Goal: Task Accomplishment & Management: Manage account settings

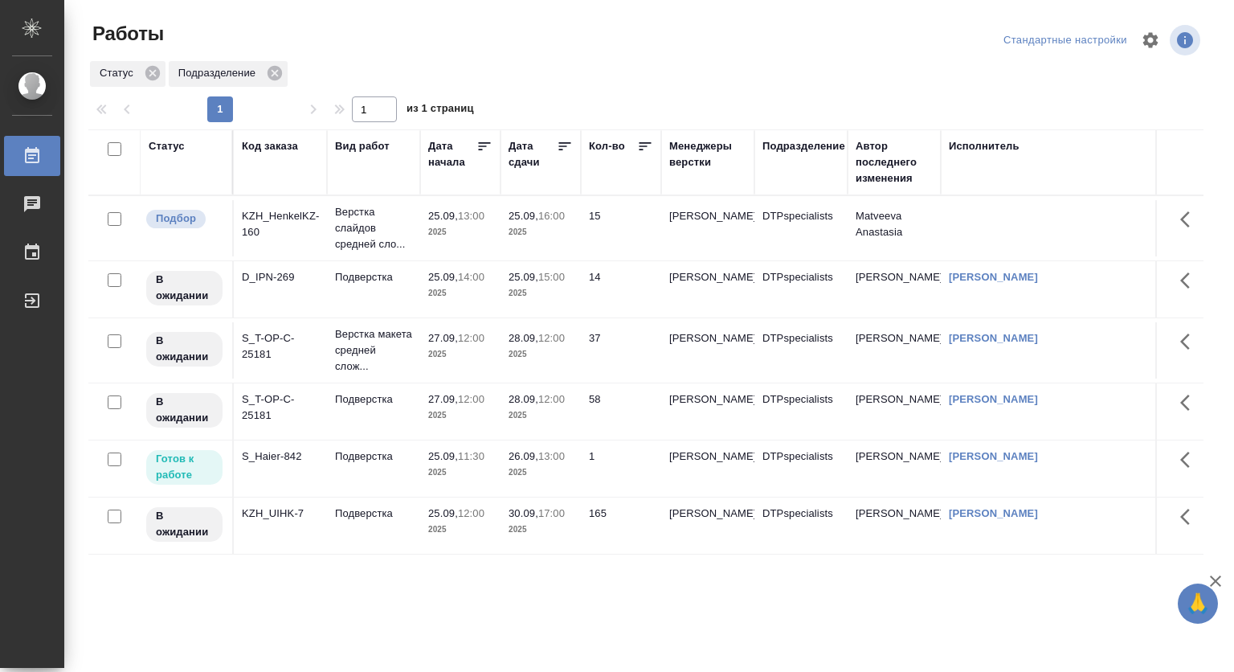
click at [521, 462] on p "26.09," at bounding box center [524, 456] width 30 height 12
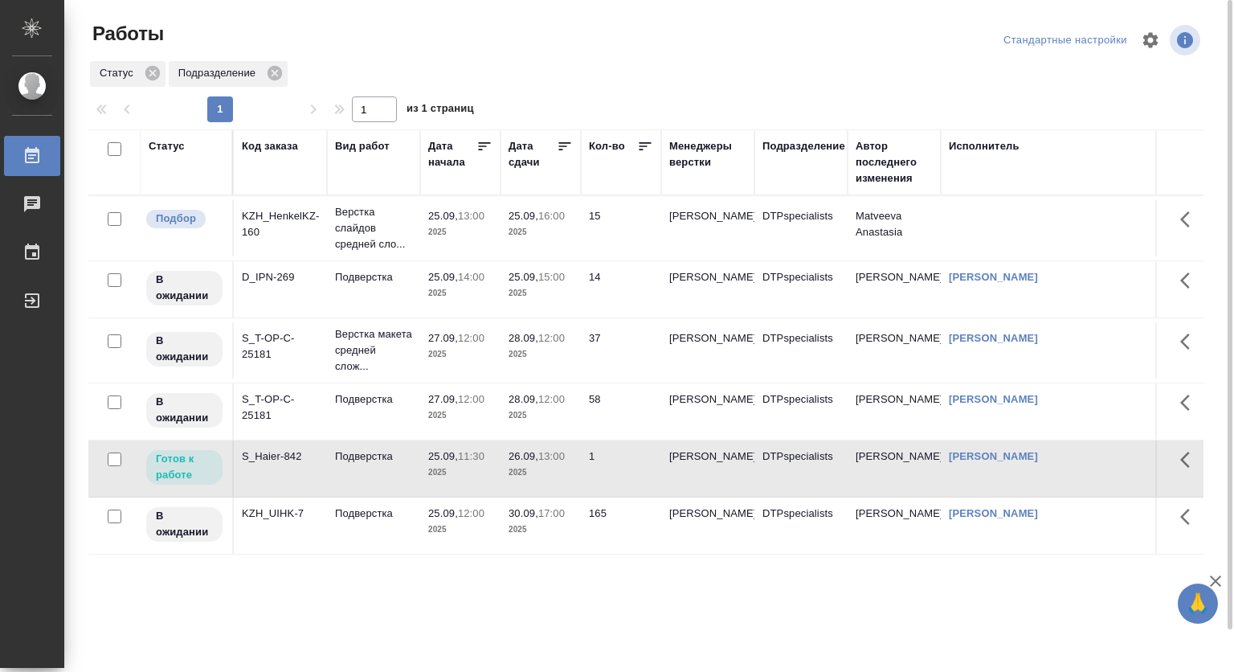
click at [431, 462] on p "25.09," at bounding box center [443, 456] width 30 height 12
click at [458, 281] on p "25.09," at bounding box center [443, 277] width 30 height 12
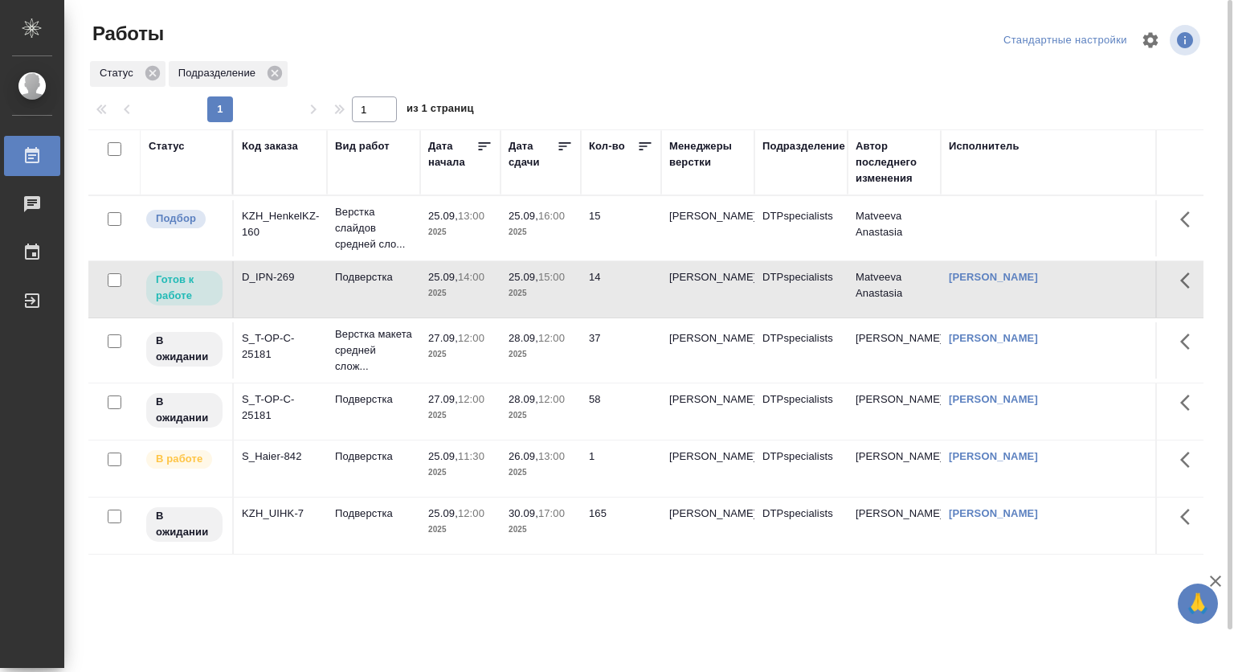
click at [458, 281] on p "25.09," at bounding box center [443, 277] width 30 height 12
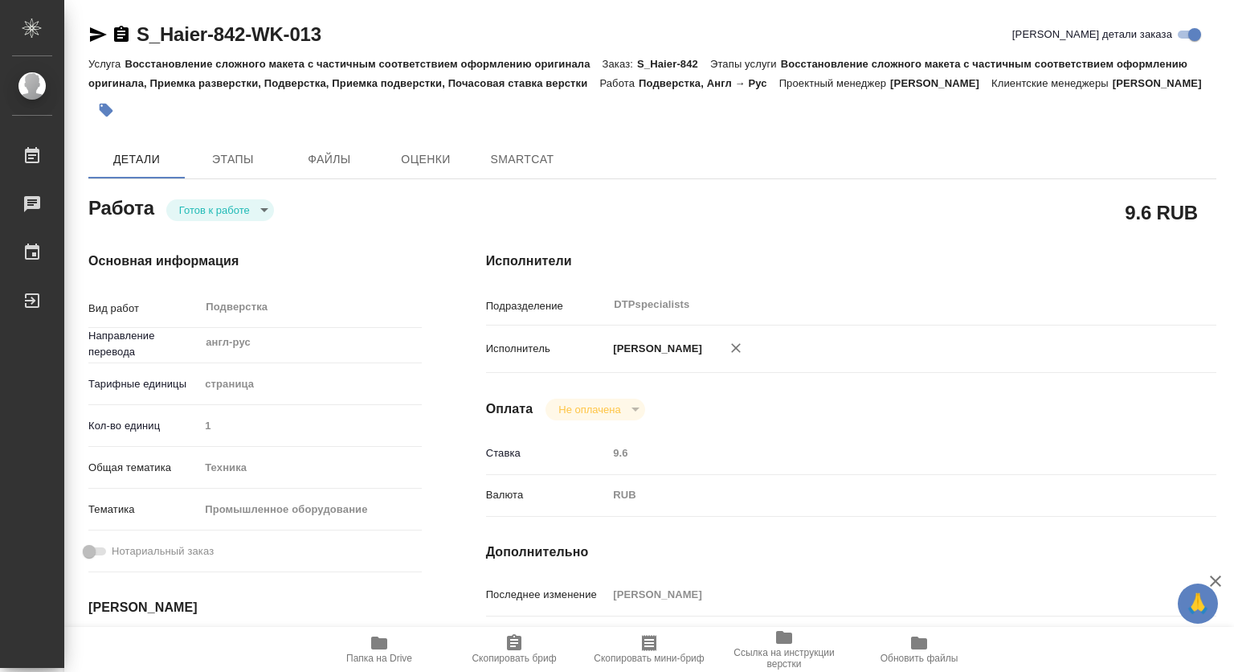
type textarea "x"
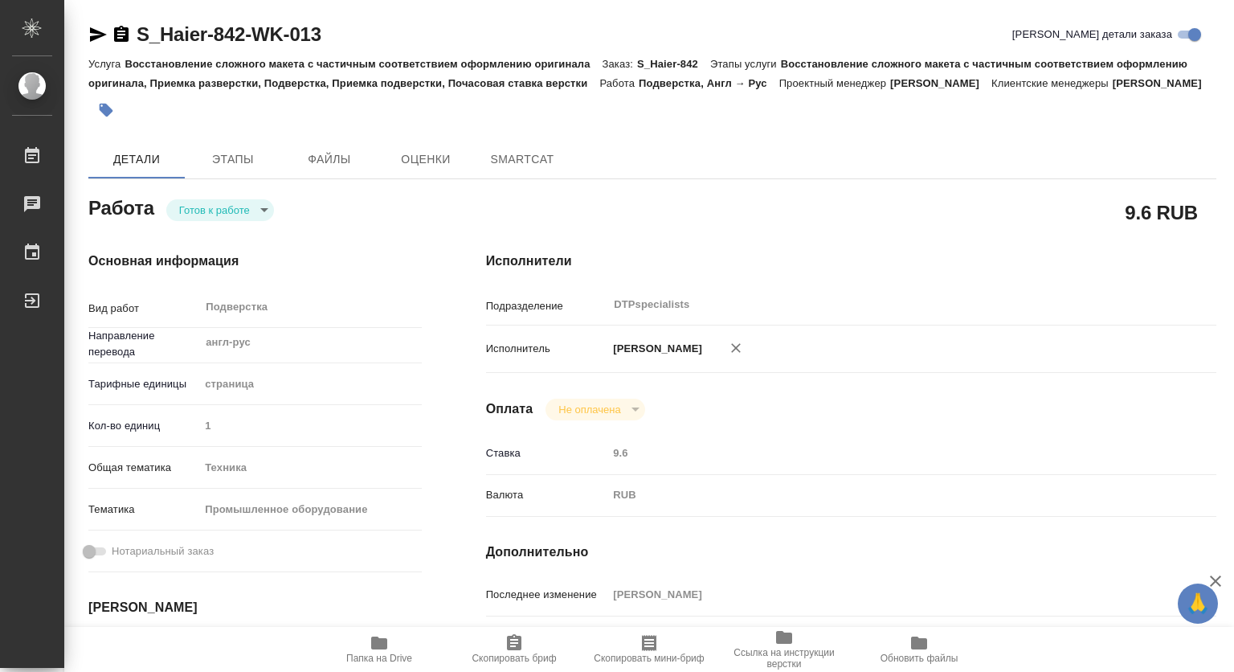
type textarea "x"
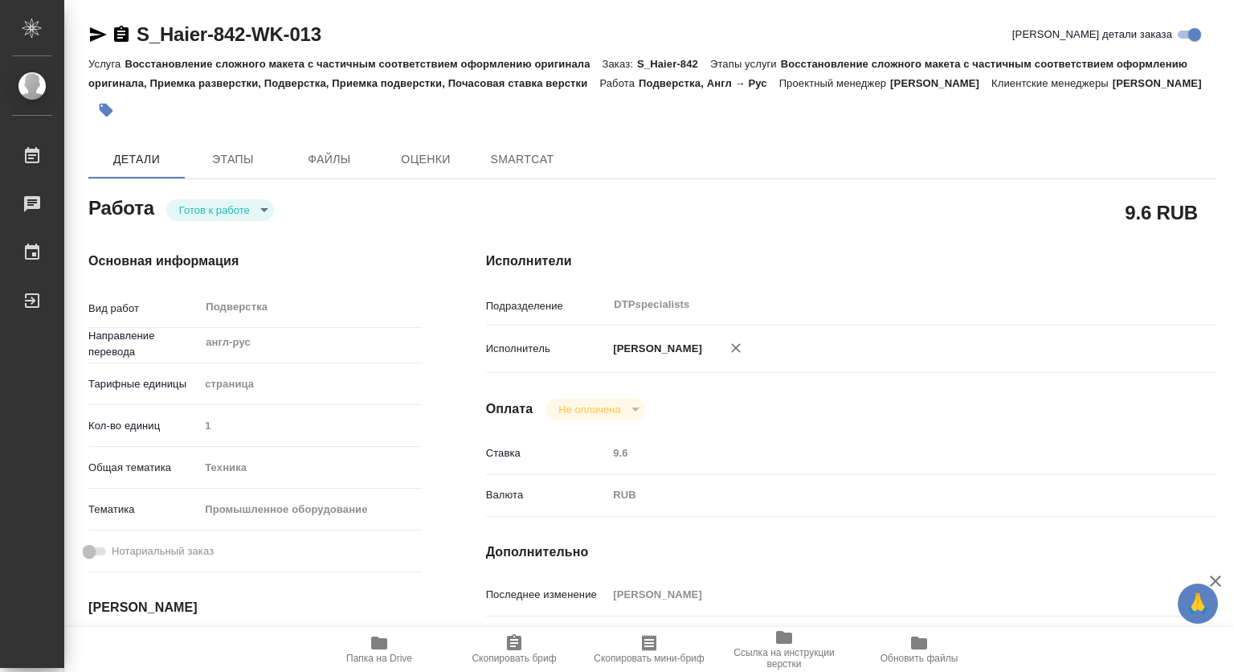
type textarea "x"
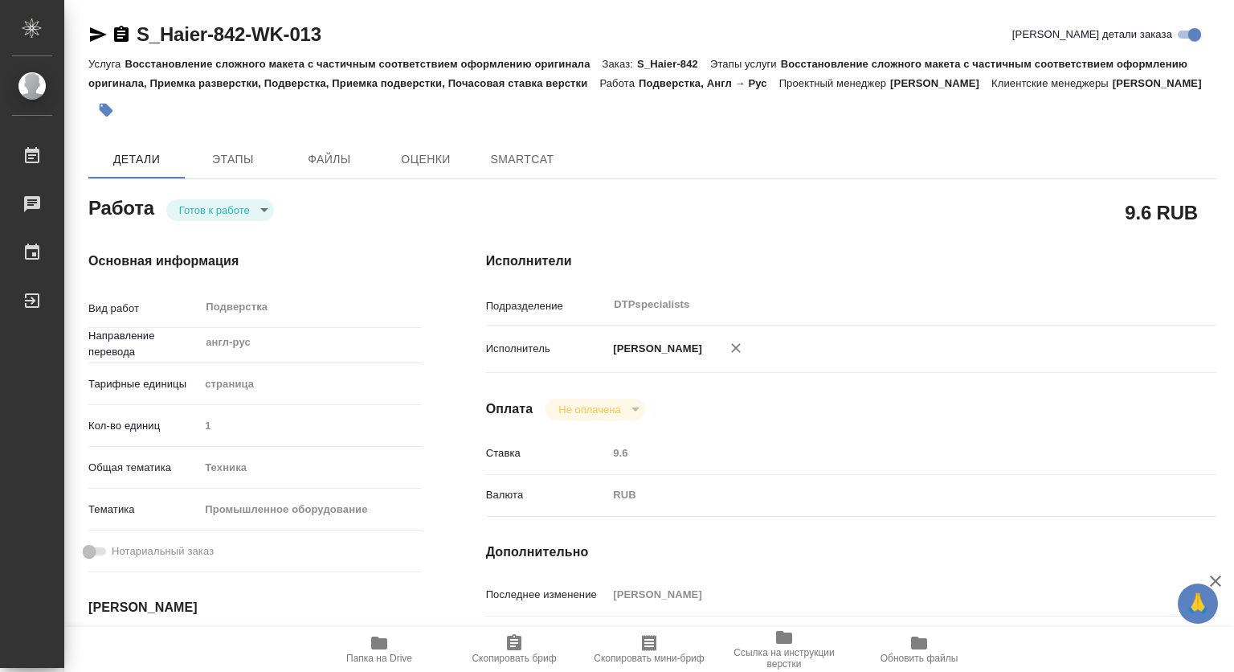
type textarea "x"
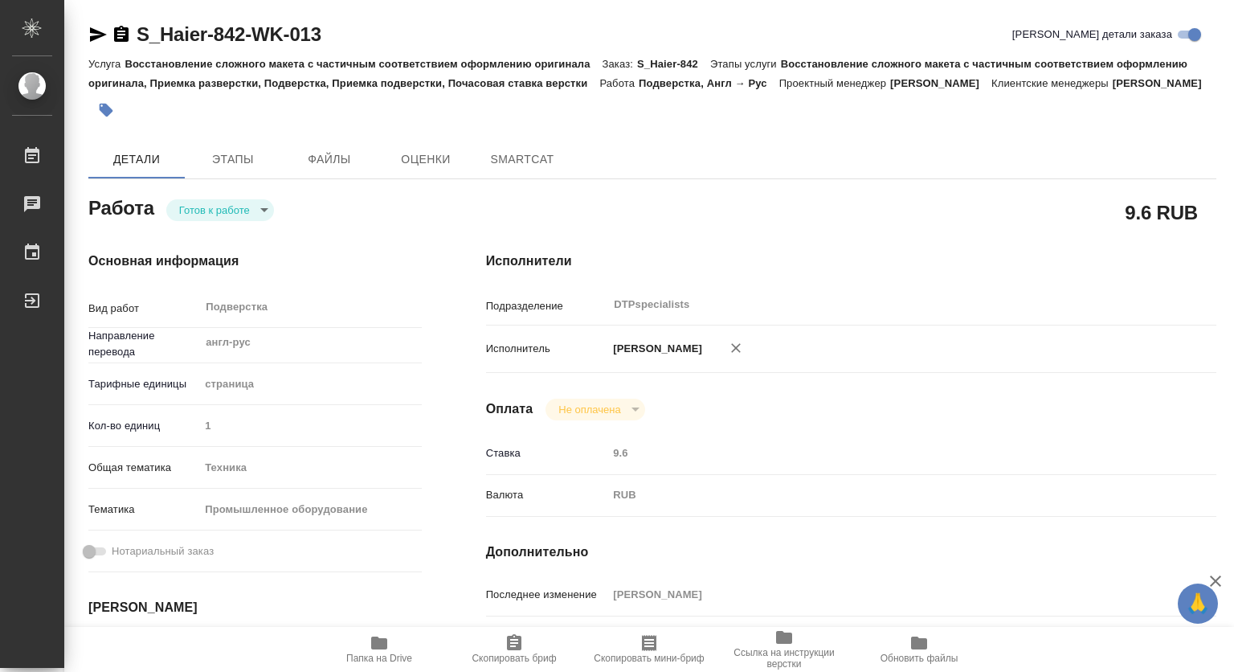
click at [236, 222] on body "🙏 .cls-1 fill:#fff; AWATERA [PERSON_NAME] Чаты График Выйти S_Haier-842-WK-013 …" at bounding box center [617, 336] width 1234 height 672
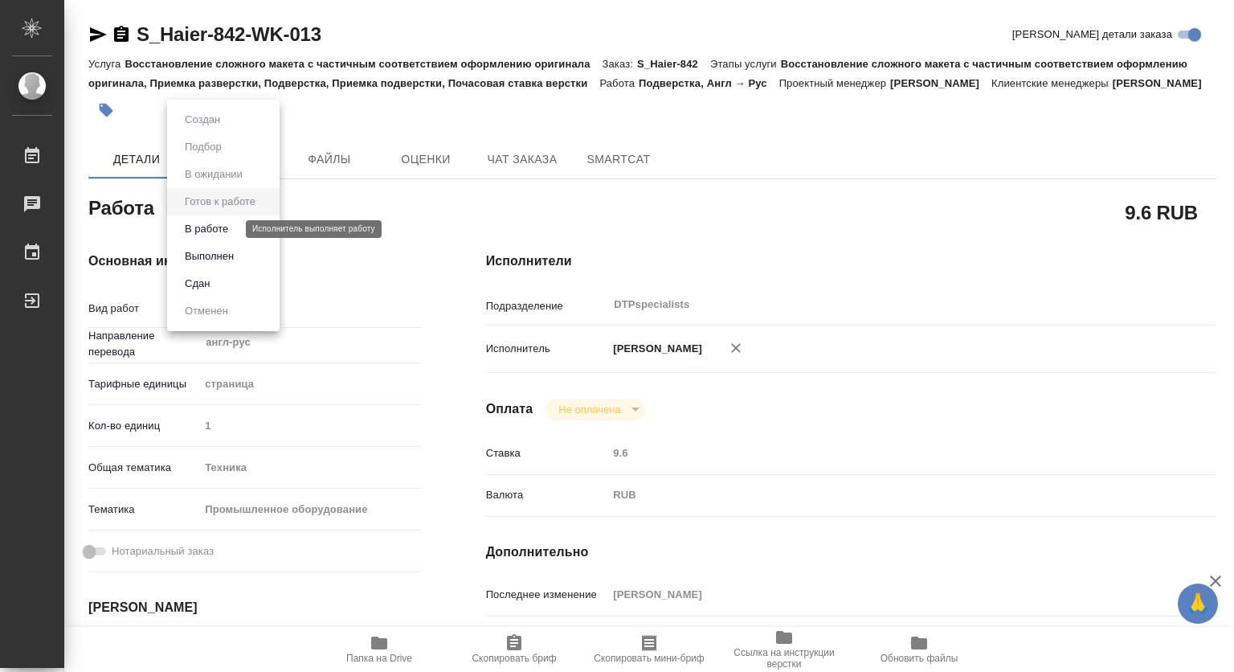
click at [216, 223] on button "В работе" at bounding box center [206, 229] width 53 height 18
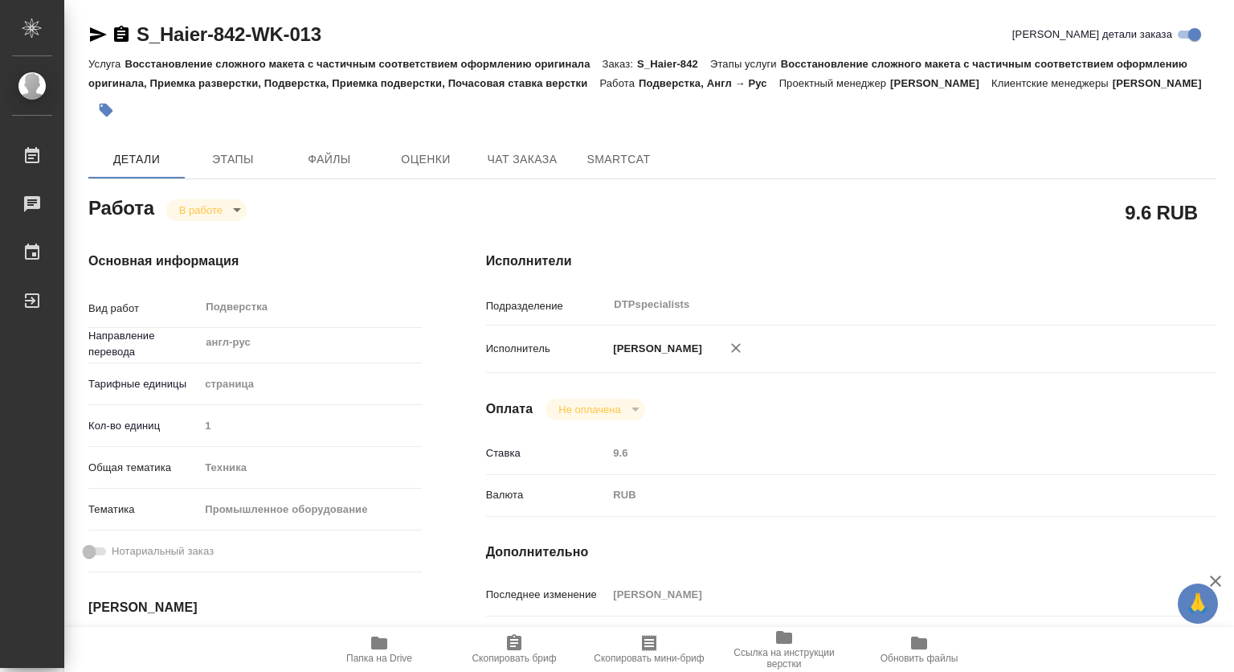
scroll to position [161, 0]
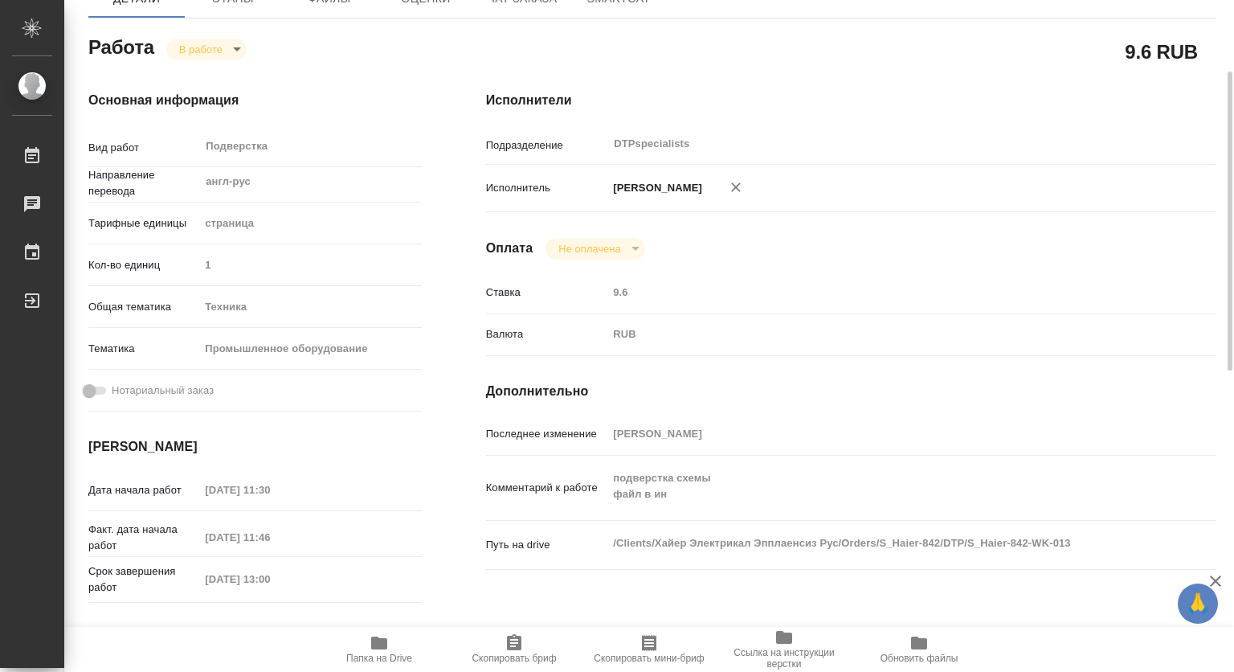
type textarea "x"
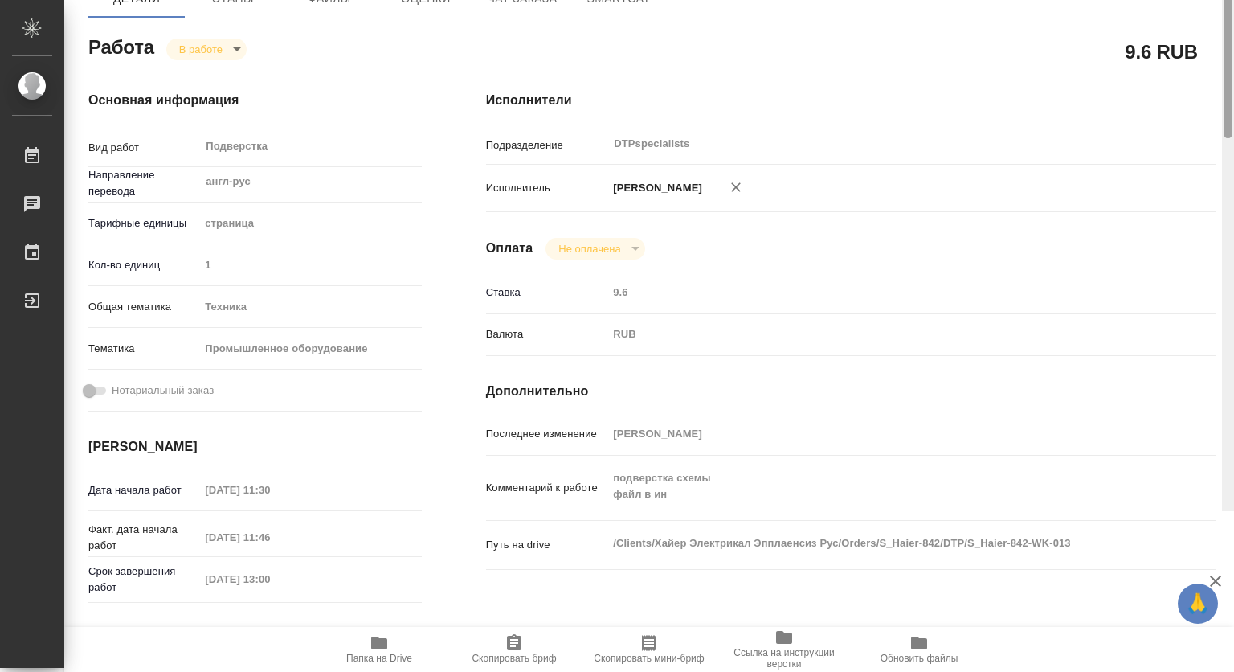
scroll to position [0, 0]
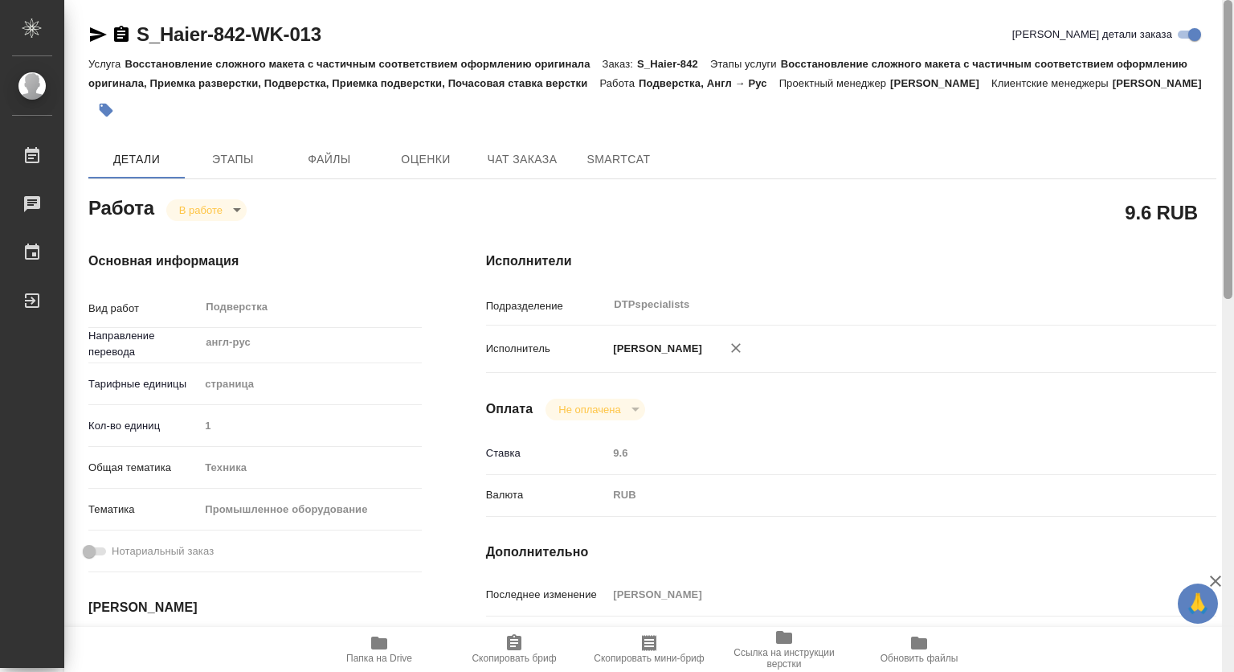
type textarea "x"
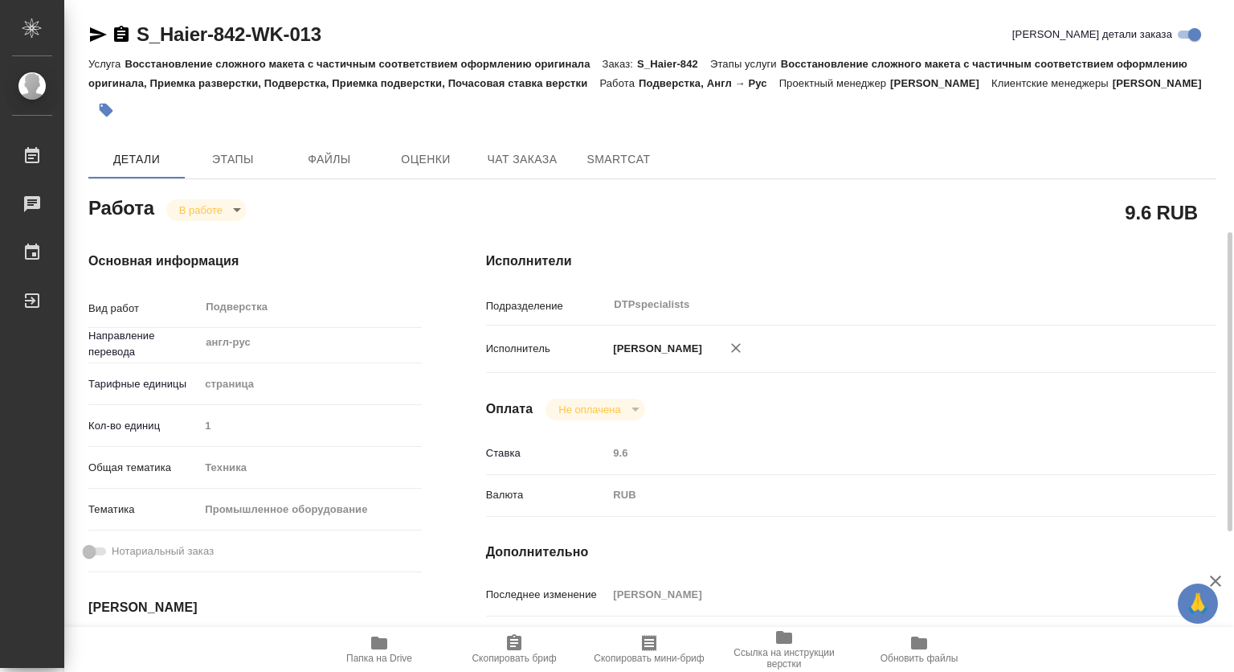
scroll to position [161, 0]
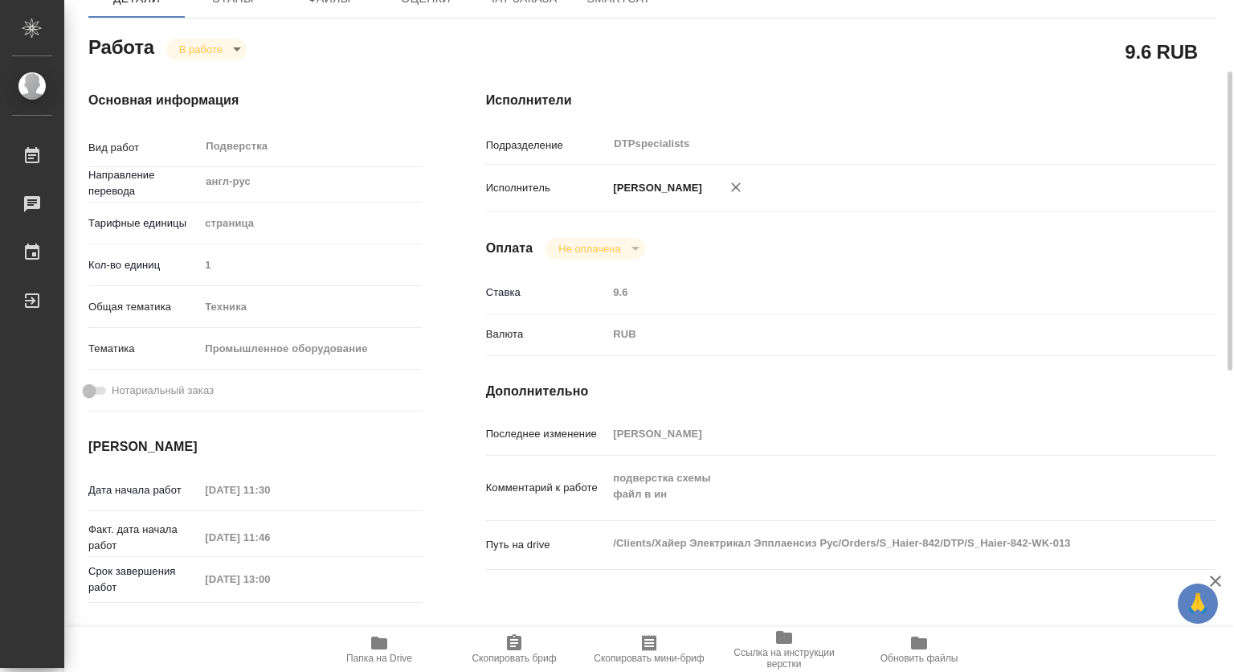
click at [375, 640] on icon "button" at bounding box center [379, 642] width 16 height 13
click at [385, 648] on icon "button" at bounding box center [379, 642] width 16 height 13
click at [390, 646] on span "Папка на Drive" at bounding box center [379, 648] width 116 height 31
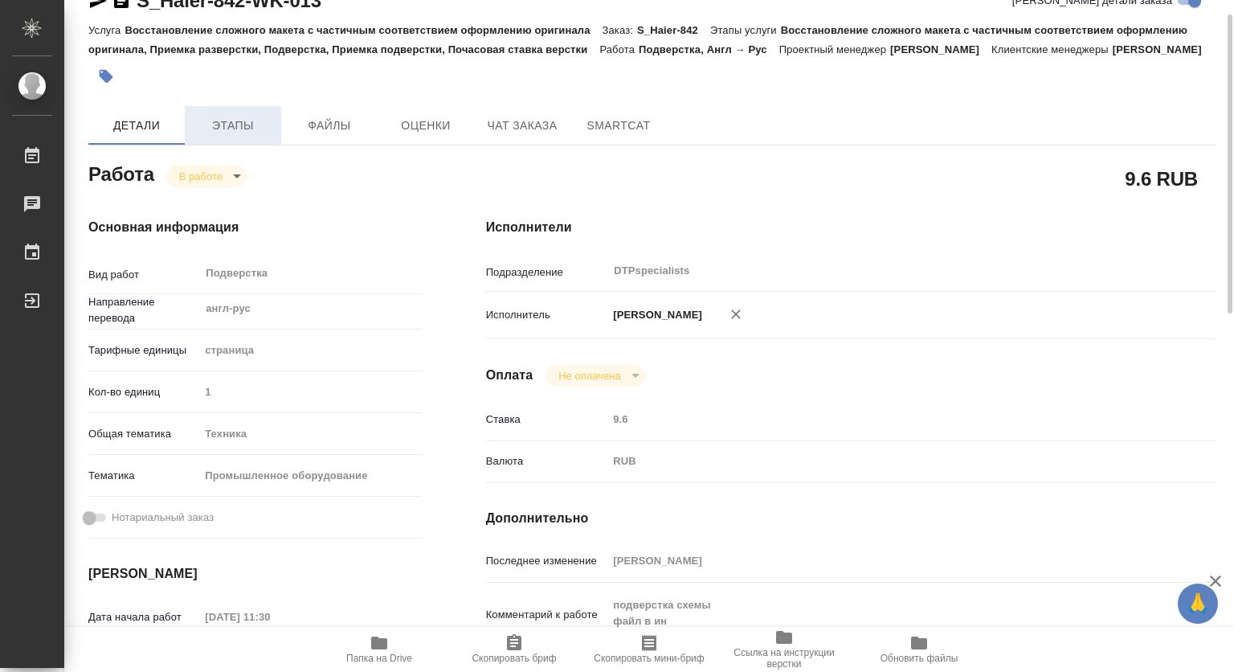
scroll to position [0, 0]
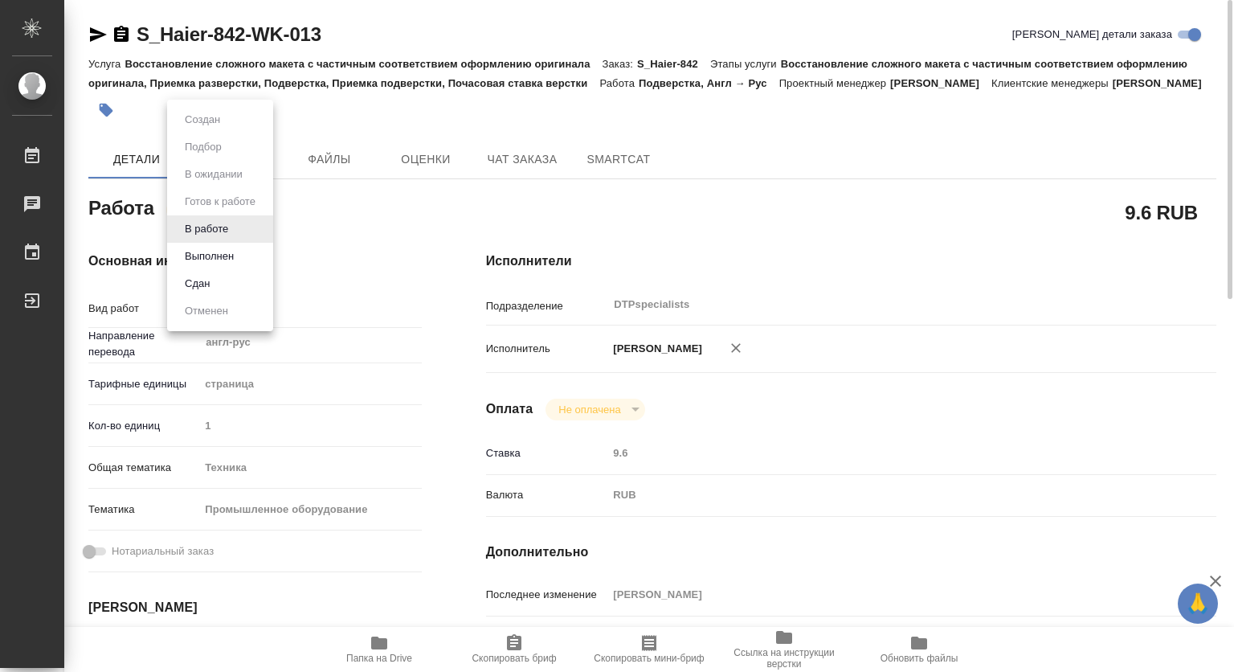
click at [227, 229] on body "🙏 .cls-1 fill:#fff; AWATERA [PERSON_NAME] 0 Чаты График Выйти S_Haier-842-WK-01…" at bounding box center [617, 336] width 1234 height 672
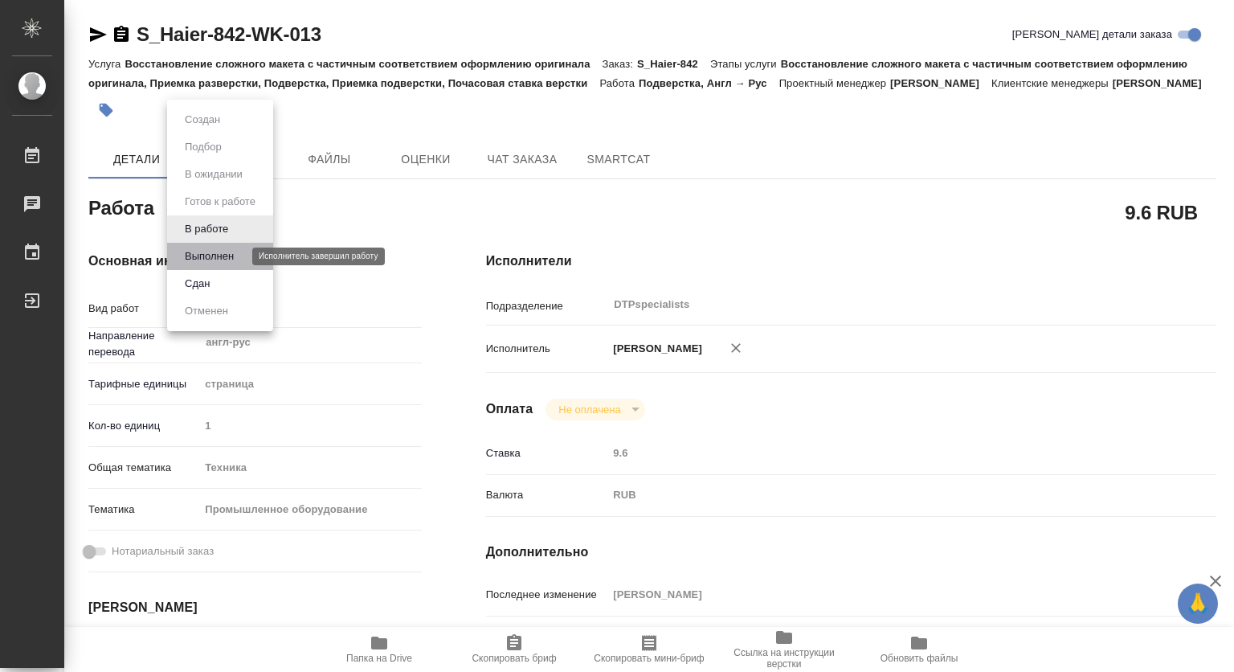
click at [202, 255] on button "Выполнен" at bounding box center [209, 256] width 59 height 18
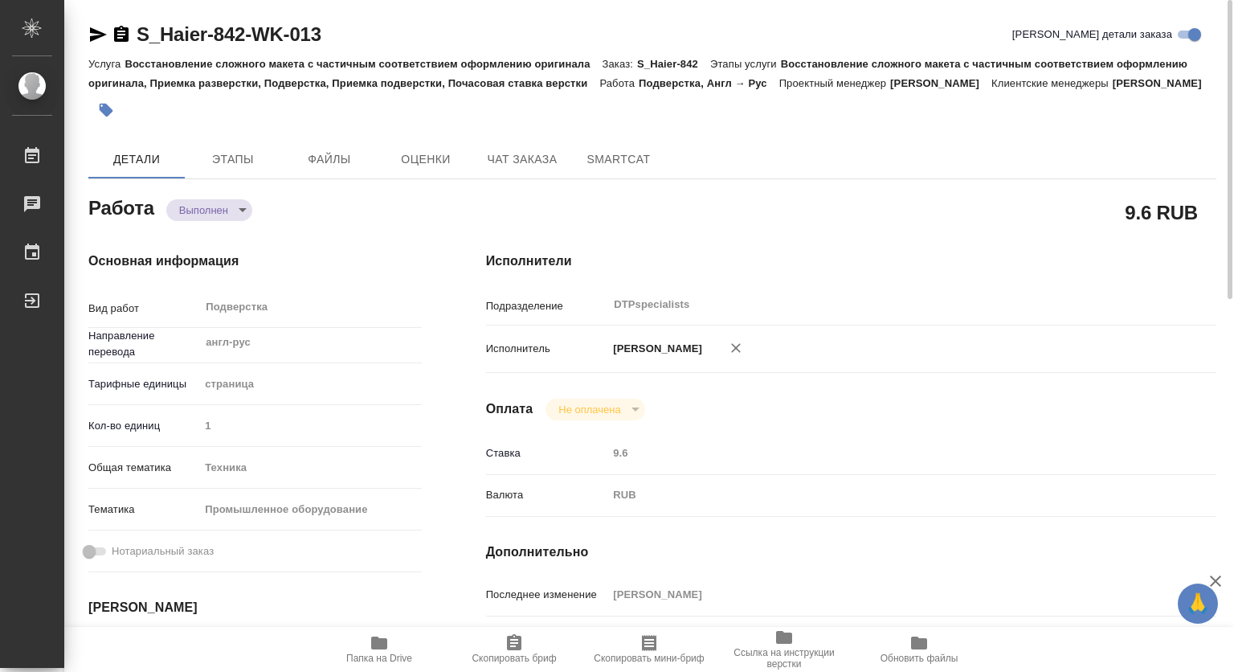
type textarea "x"
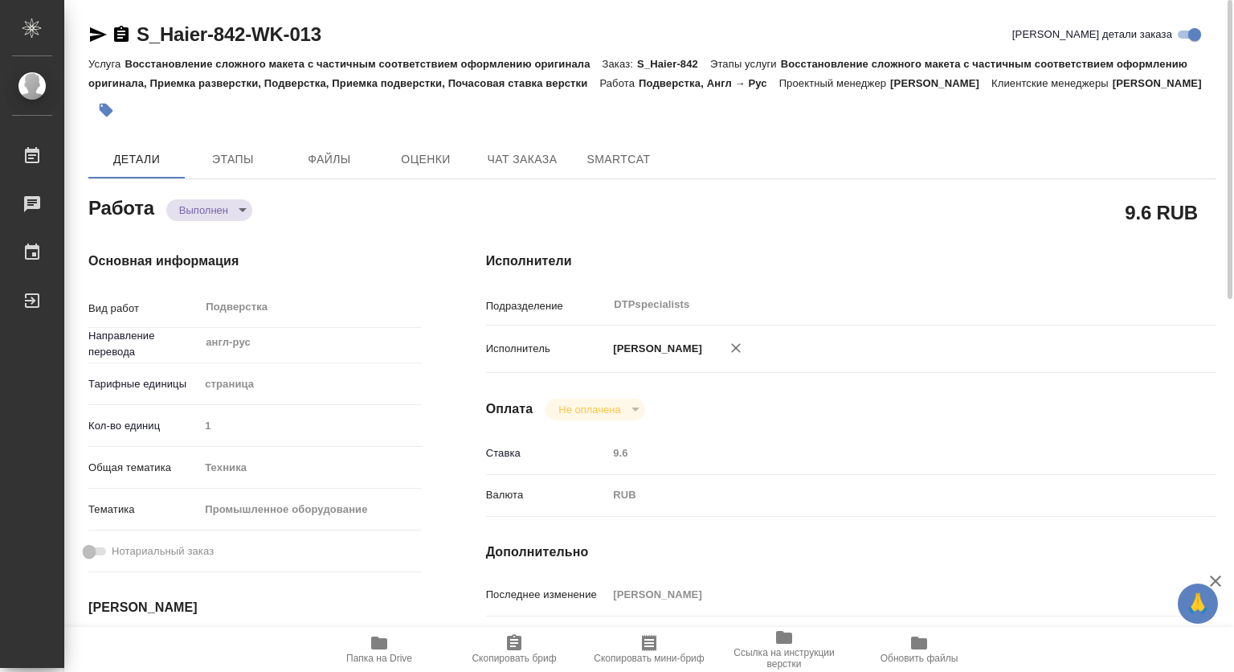
type textarea "x"
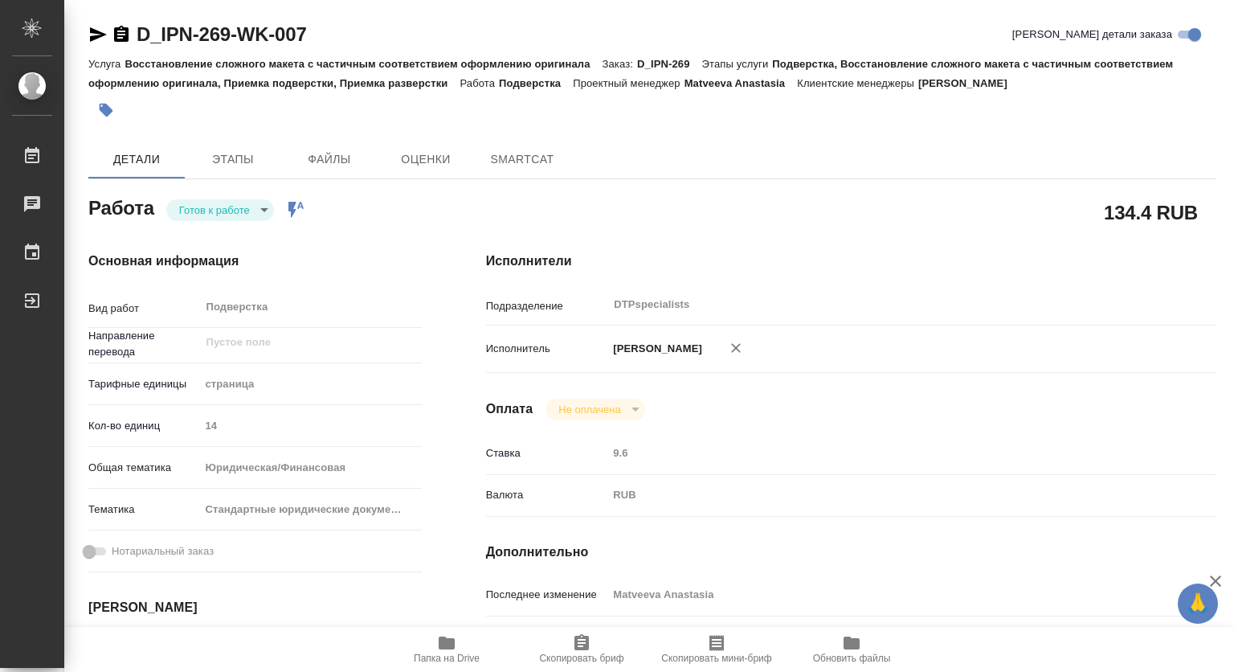
type textarea "x"
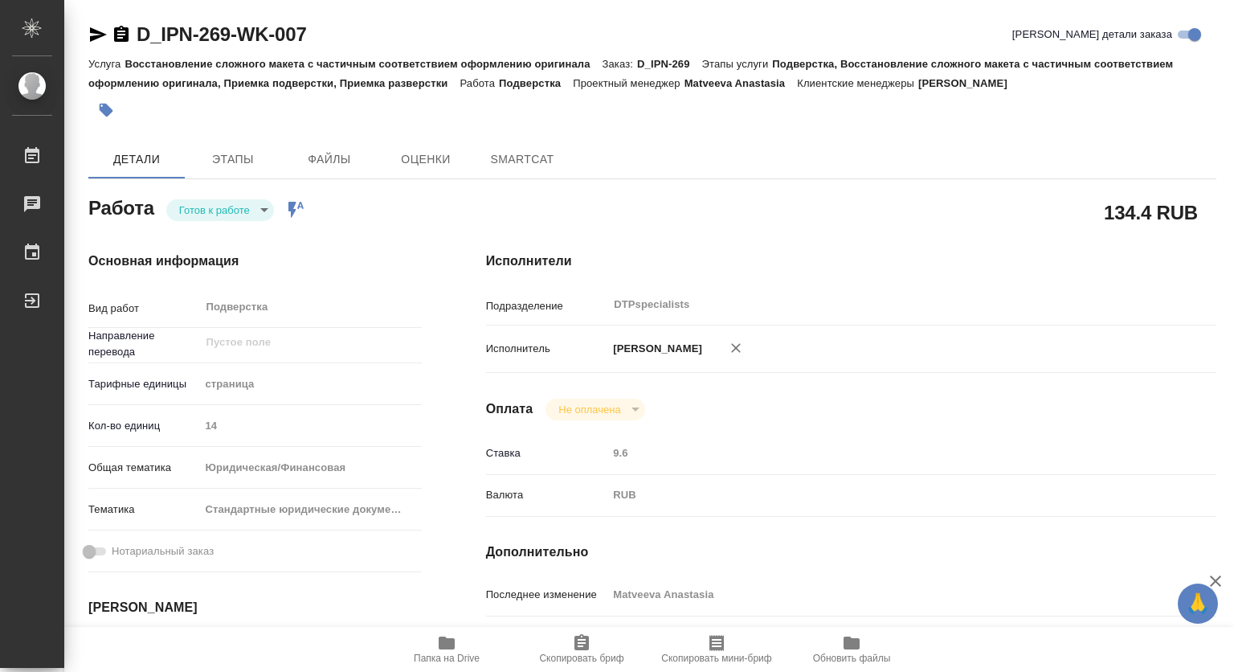
type textarea "x"
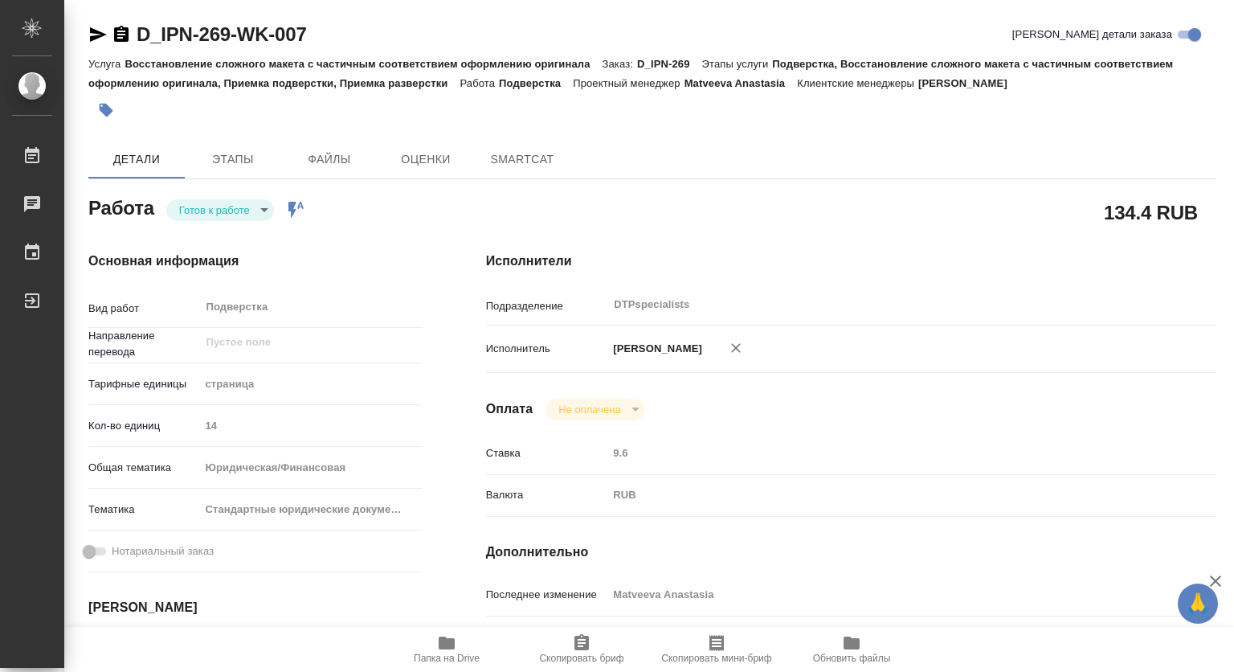
type textarea "x"
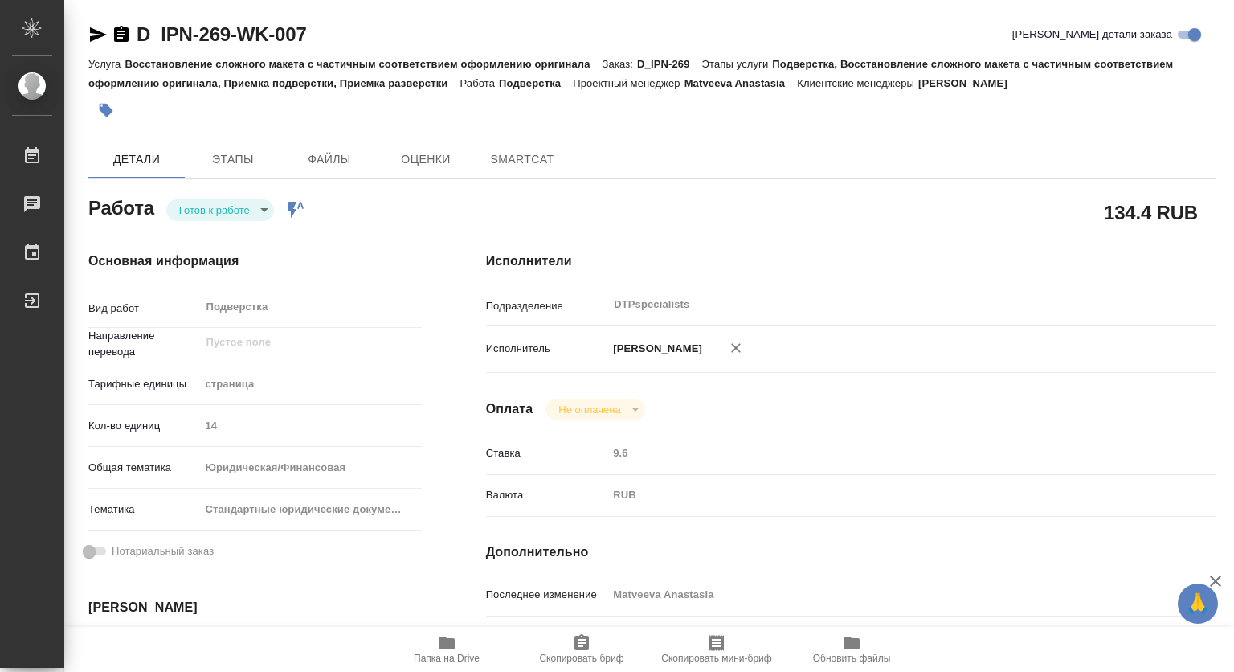
type textarea "x"
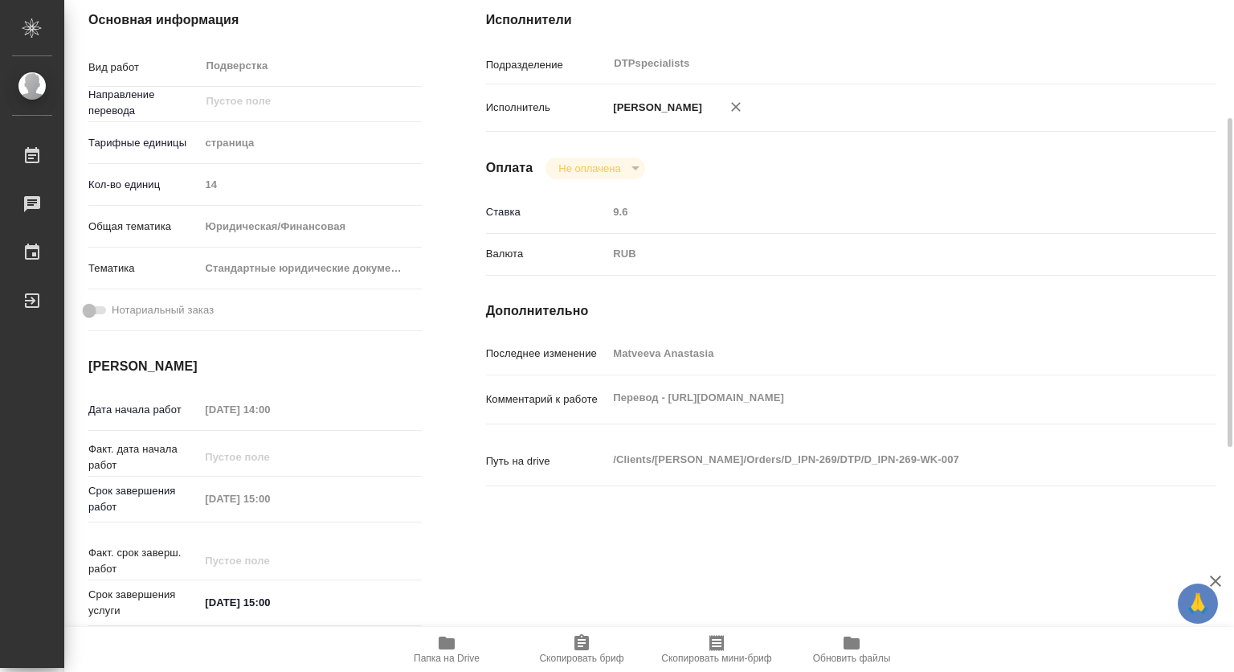
type textarea "x"
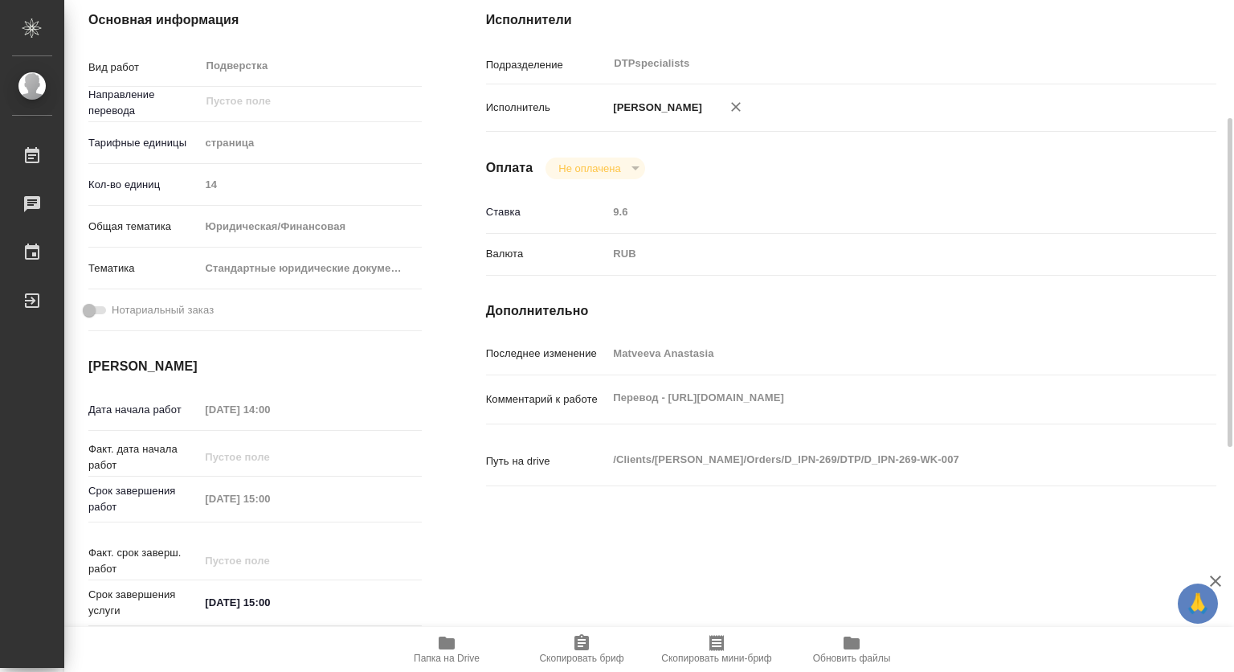
scroll to position [321, 0]
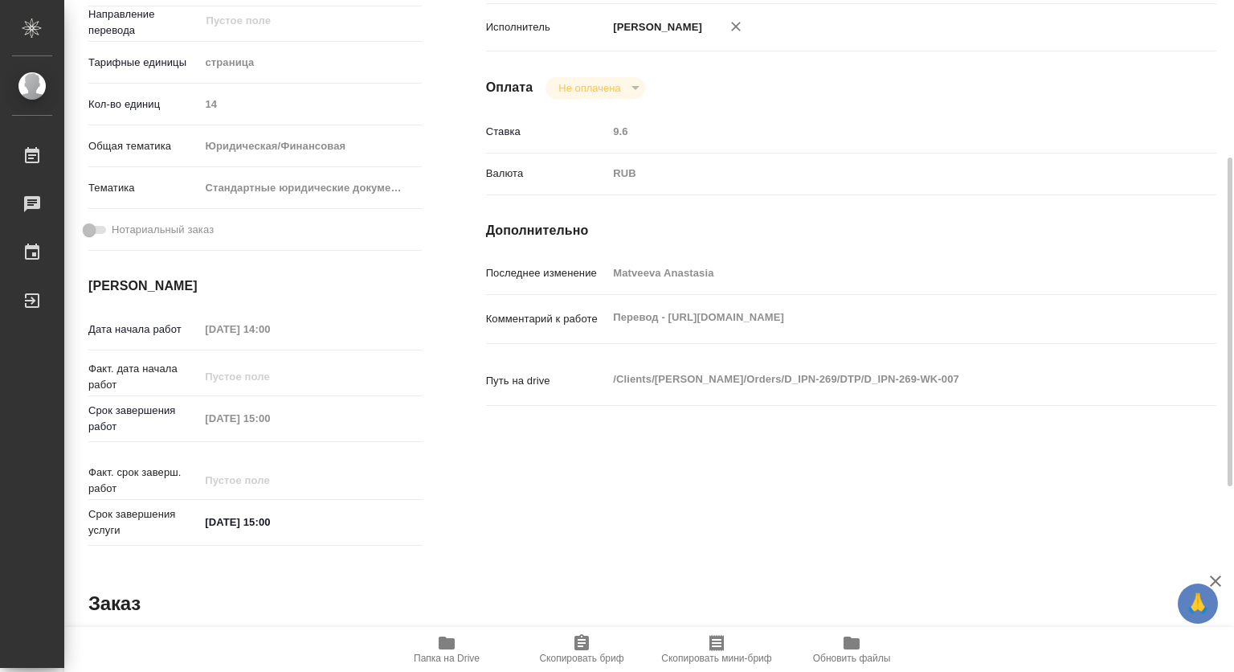
type textarea "x"
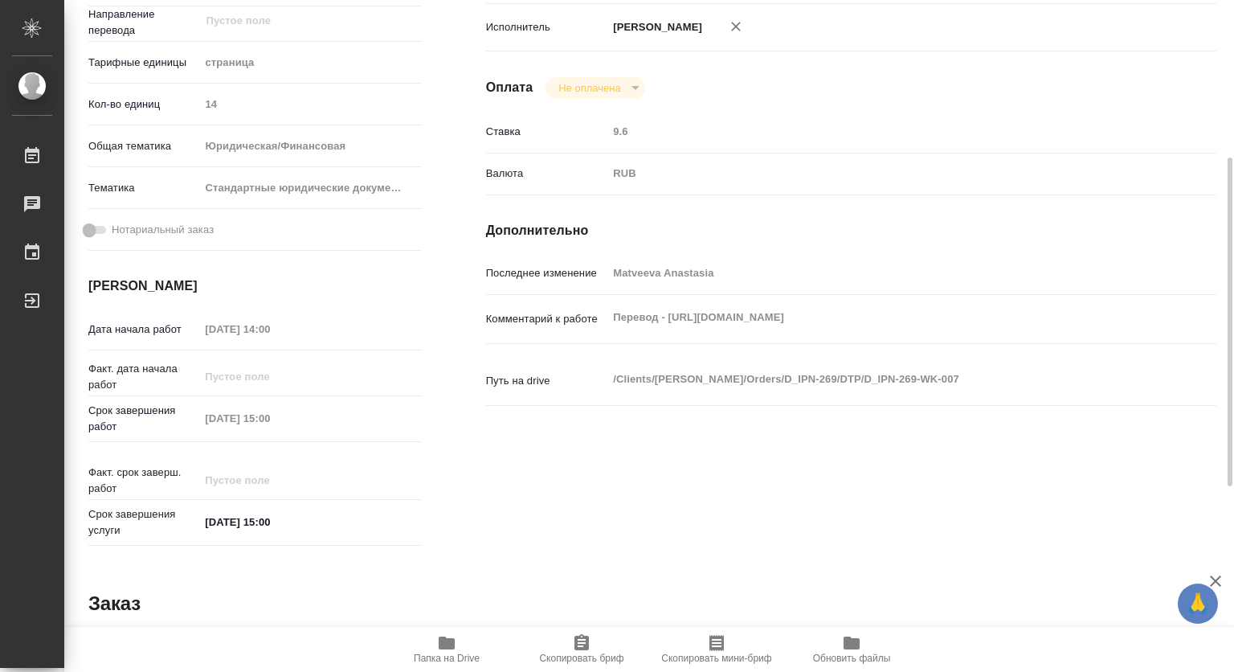
scroll to position [0, 0]
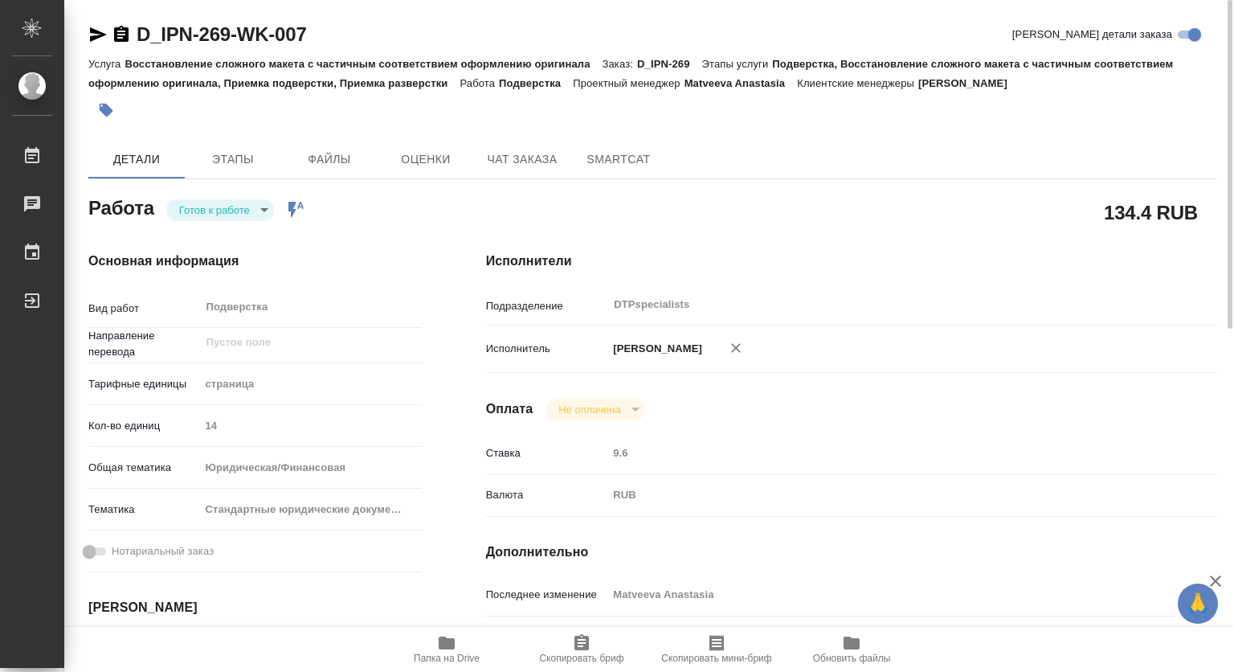
type textarea "x"
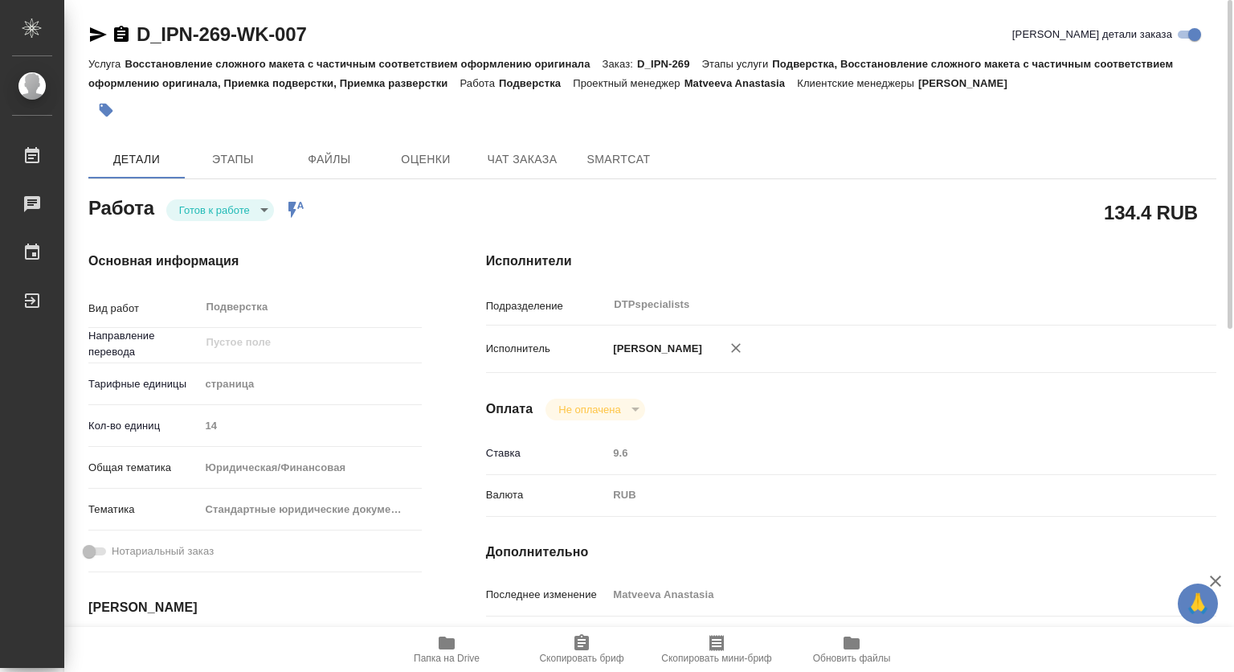
click at [224, 204] on body "🙏 .cls-1 fill:#fff; AWATERA Kovtun Svetlana Работы Чаты График Выйти D_IPN-269-…" at bounding box center [617, 336] width 1234 height 672
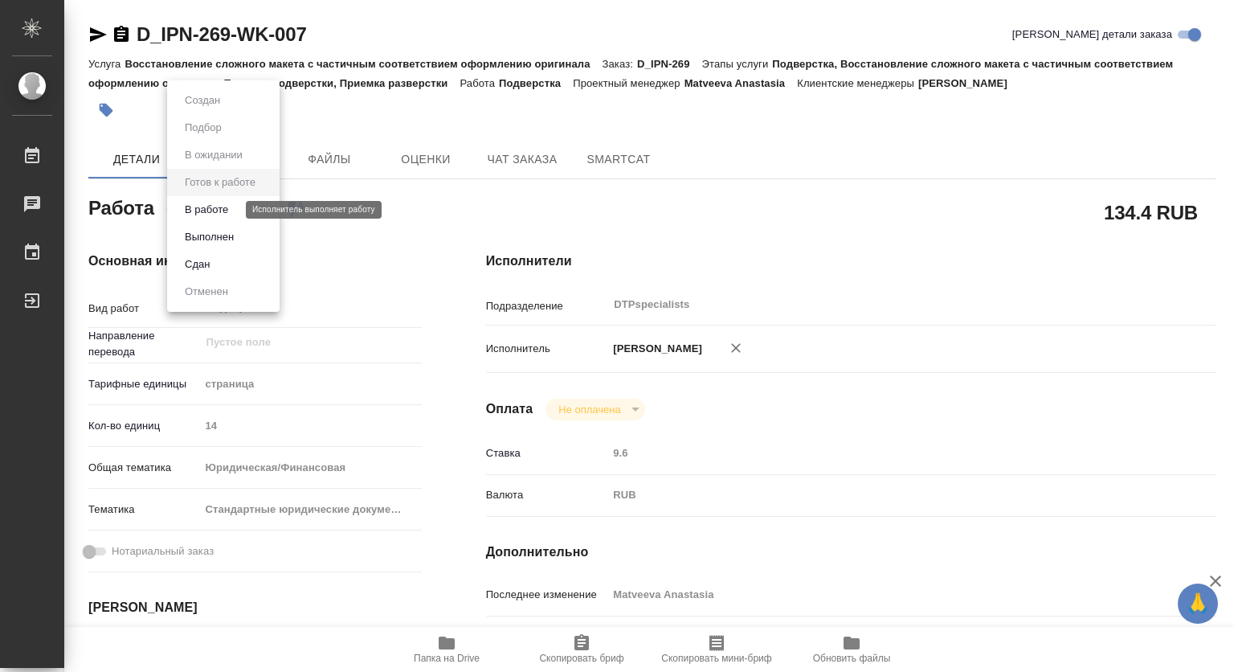
click at [193, 209] on button "В работе" at bounding box center [206, 210] width 53 height 18
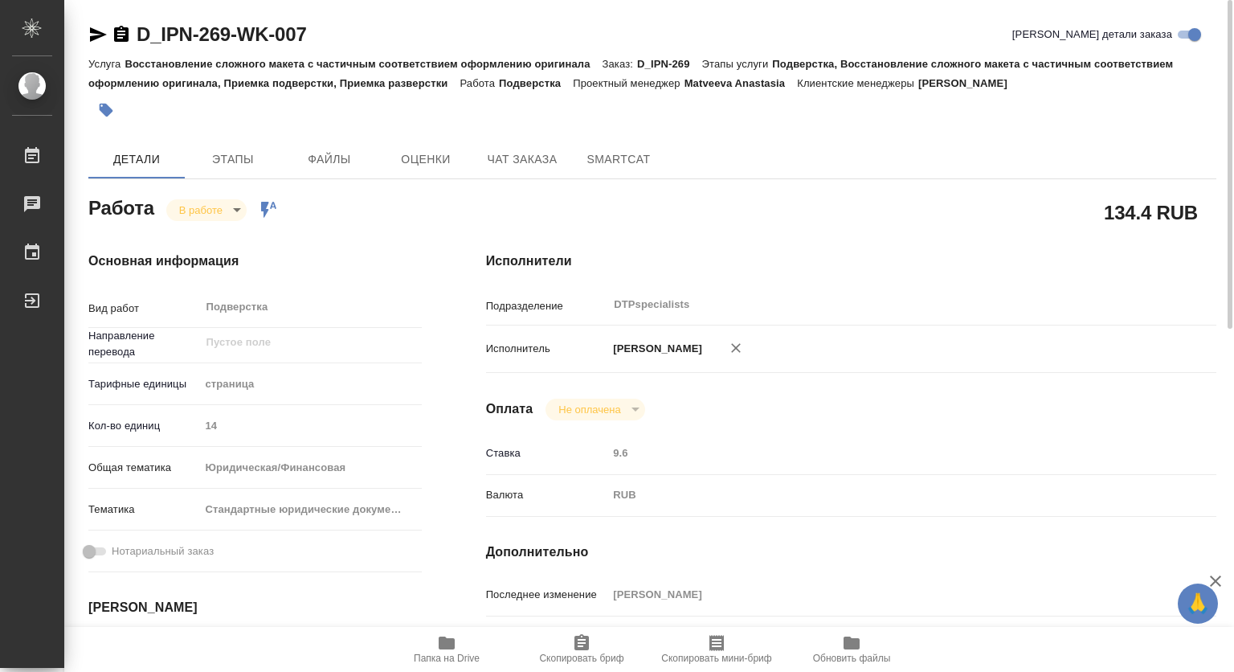
type textarea "x"
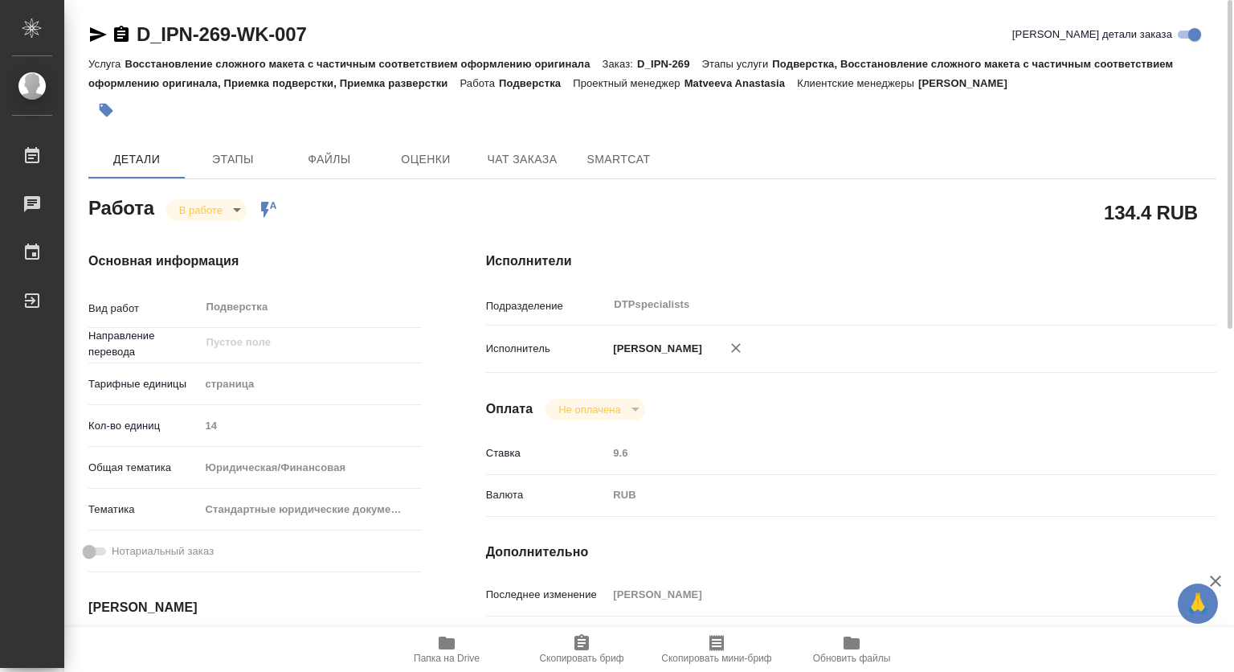
type textarea "x"
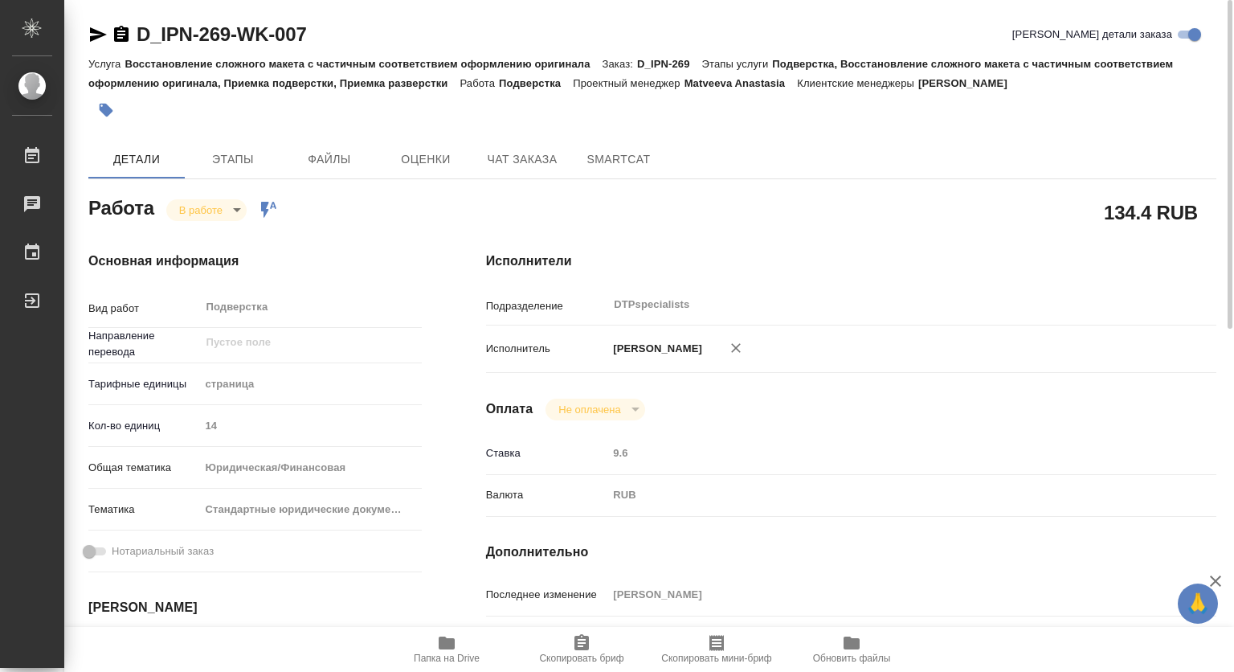
scroll to position [241, 0]
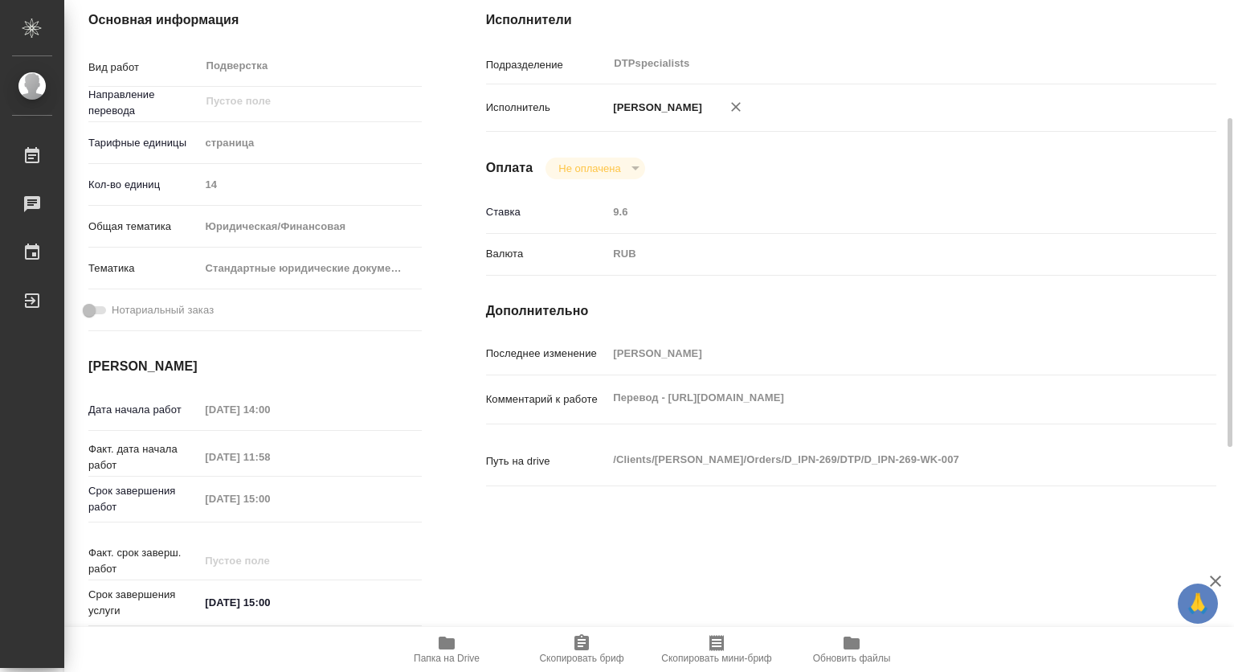
type textarea "x"
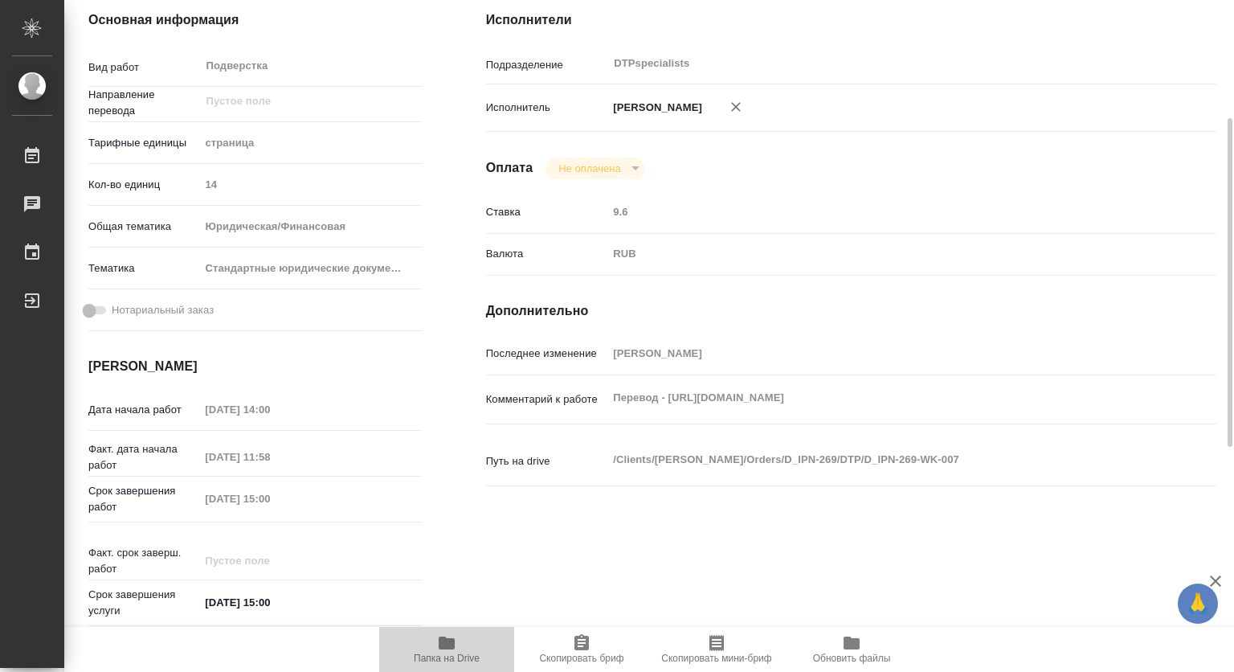
click at [454, 643] on icon "button" at bounding box center [447, 642] width 16 height 13
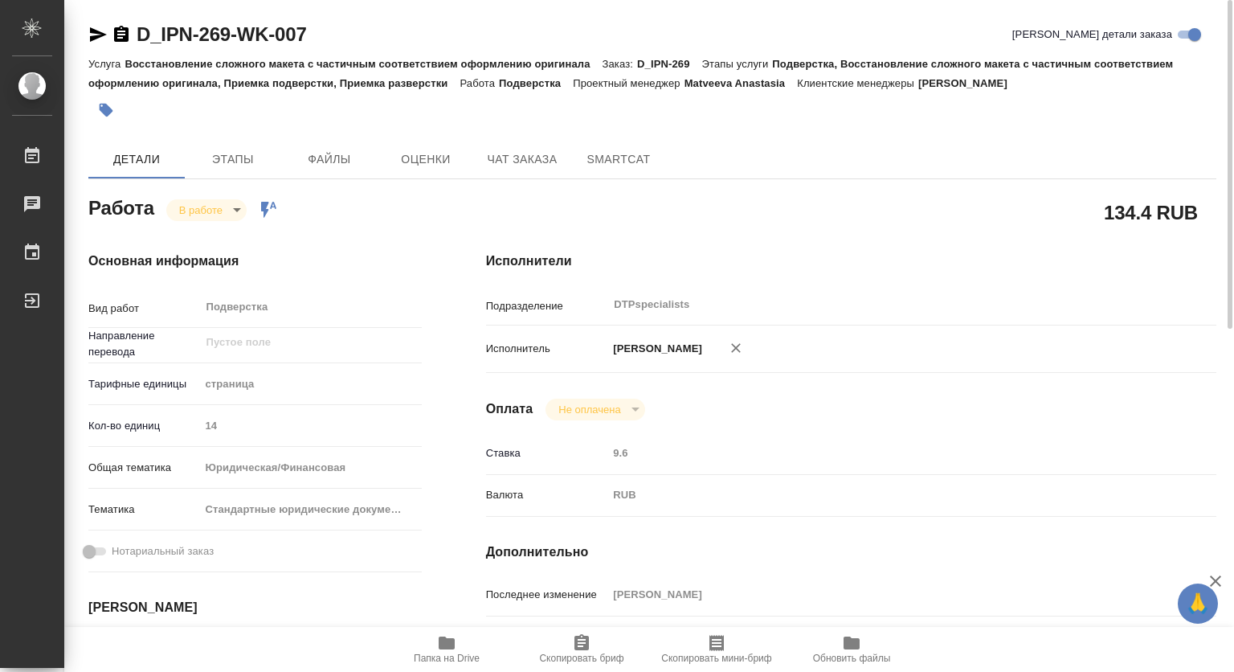
click at [211, 211] on body "🙏 .cls-1 fill:#fff; AWATERA Kovtun Svetlana Работы 0 Чаты График Выйти D_IPN-26…" at bounding box center [617, 336] width 1234 height 672
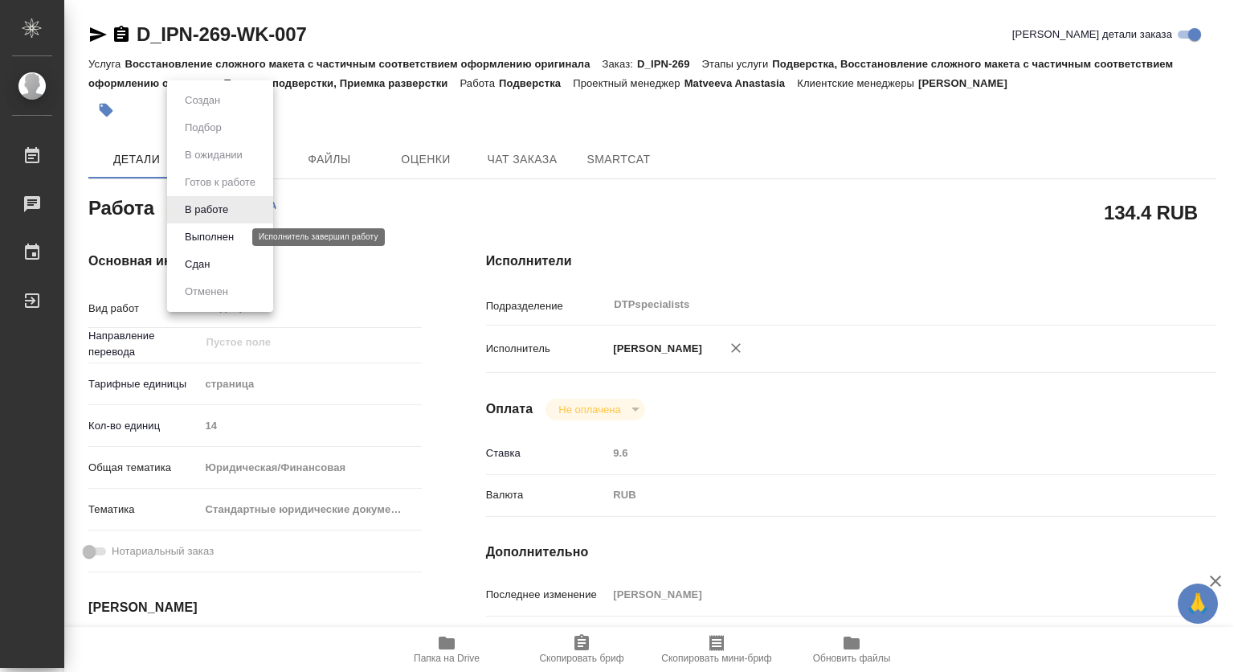
click at [202, 234] on button "Выполнен" at bounding box center [209, 237] width 59 height 18
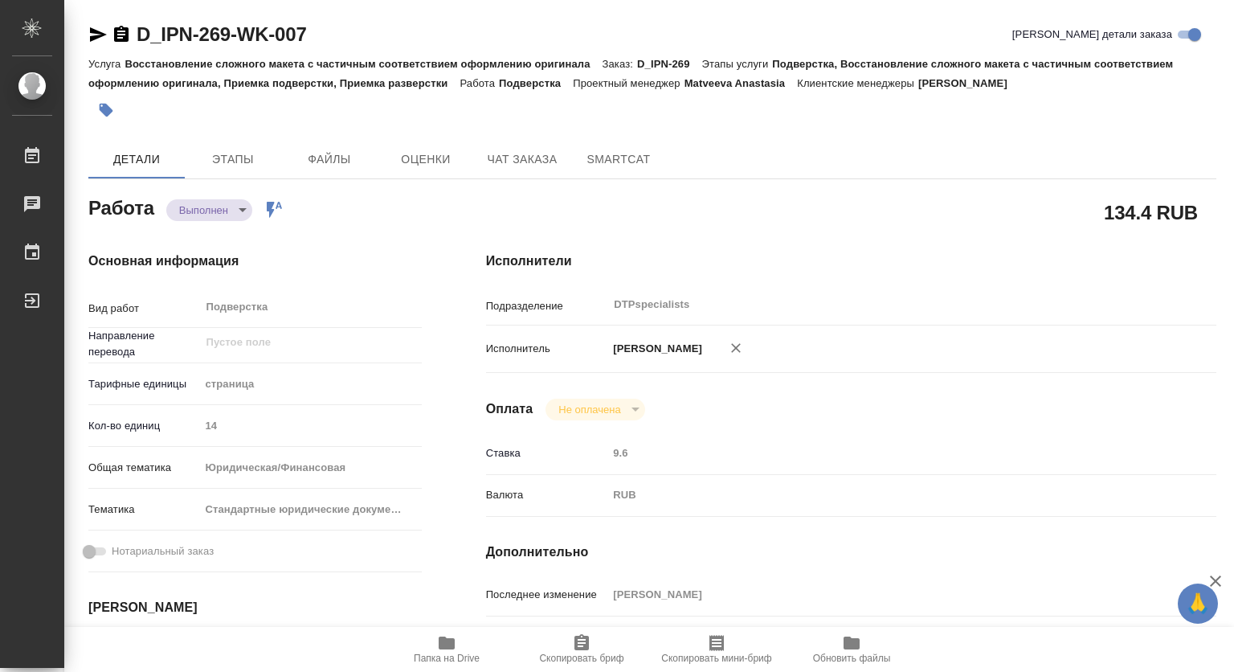
type textarea "x"
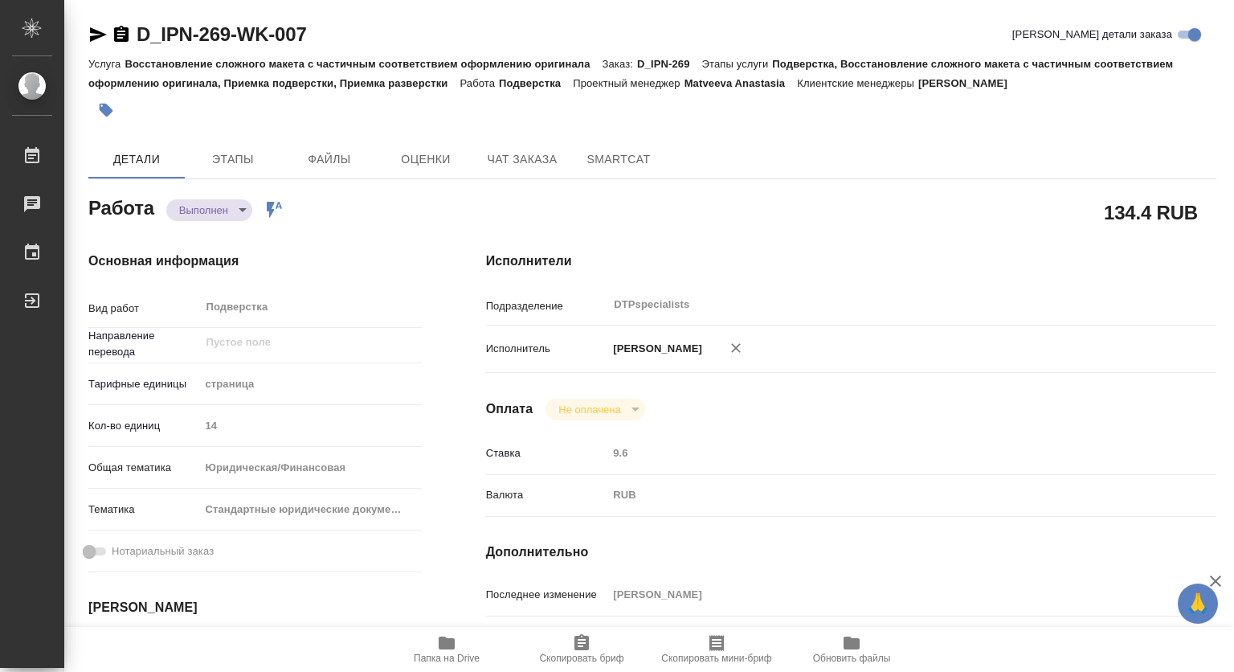
type textarea "x"
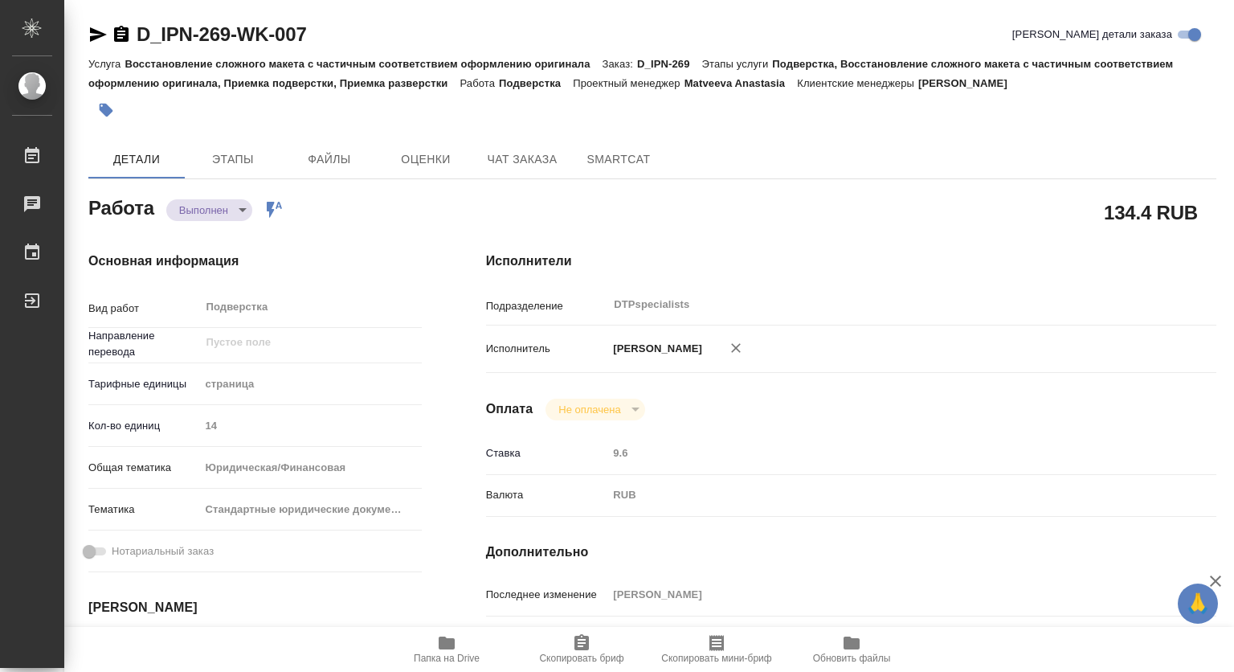
type textarea "x"
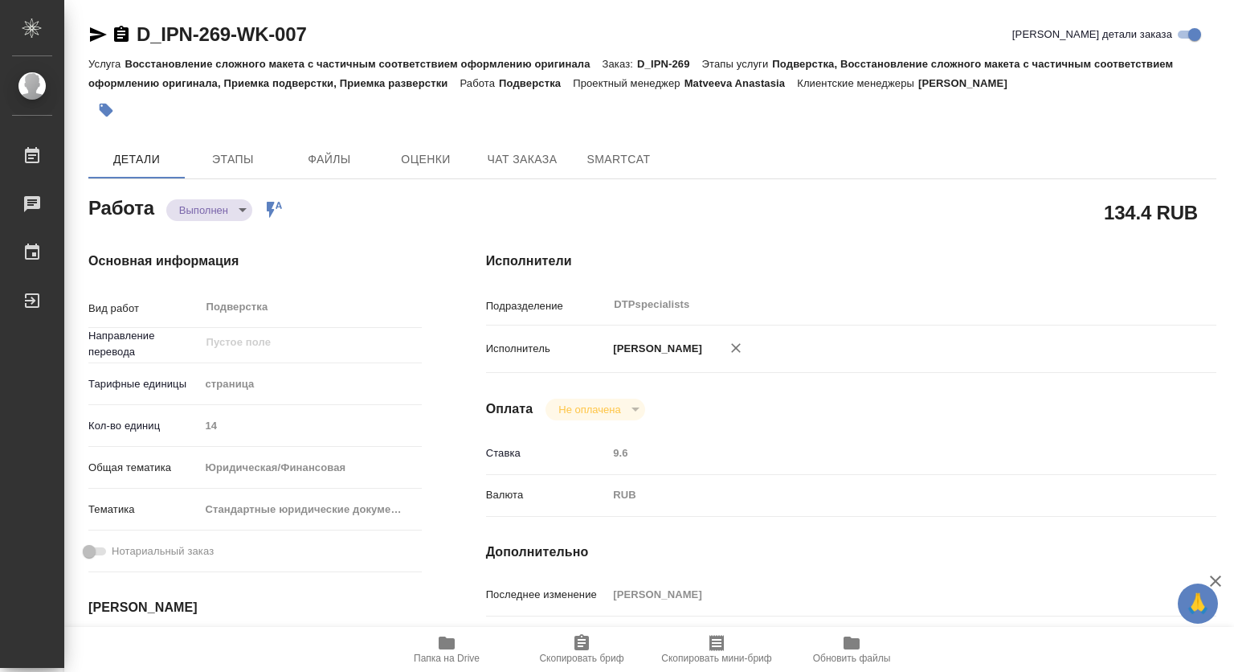
type textarea "x"
